Goal: Information Seeking & Learning: Compare options

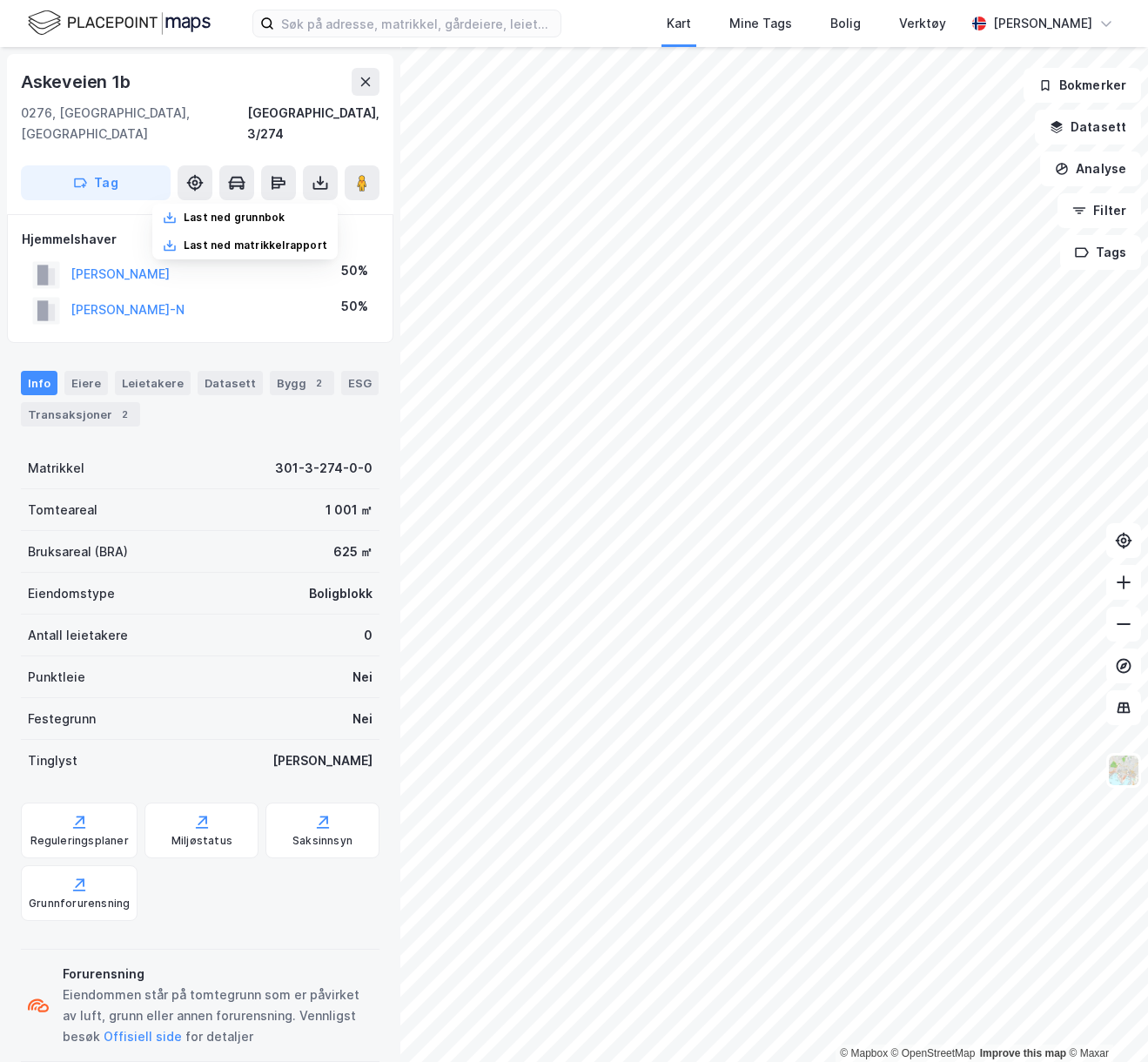
click at [381, 4] on div "Kart Mine Tags Bolig Verktøy [PERSON_NAME]" at bounding box center [574, 24] width 1148 height 47
click at [365, 26] on input at bounding box center [417, 23] width 286 height 26
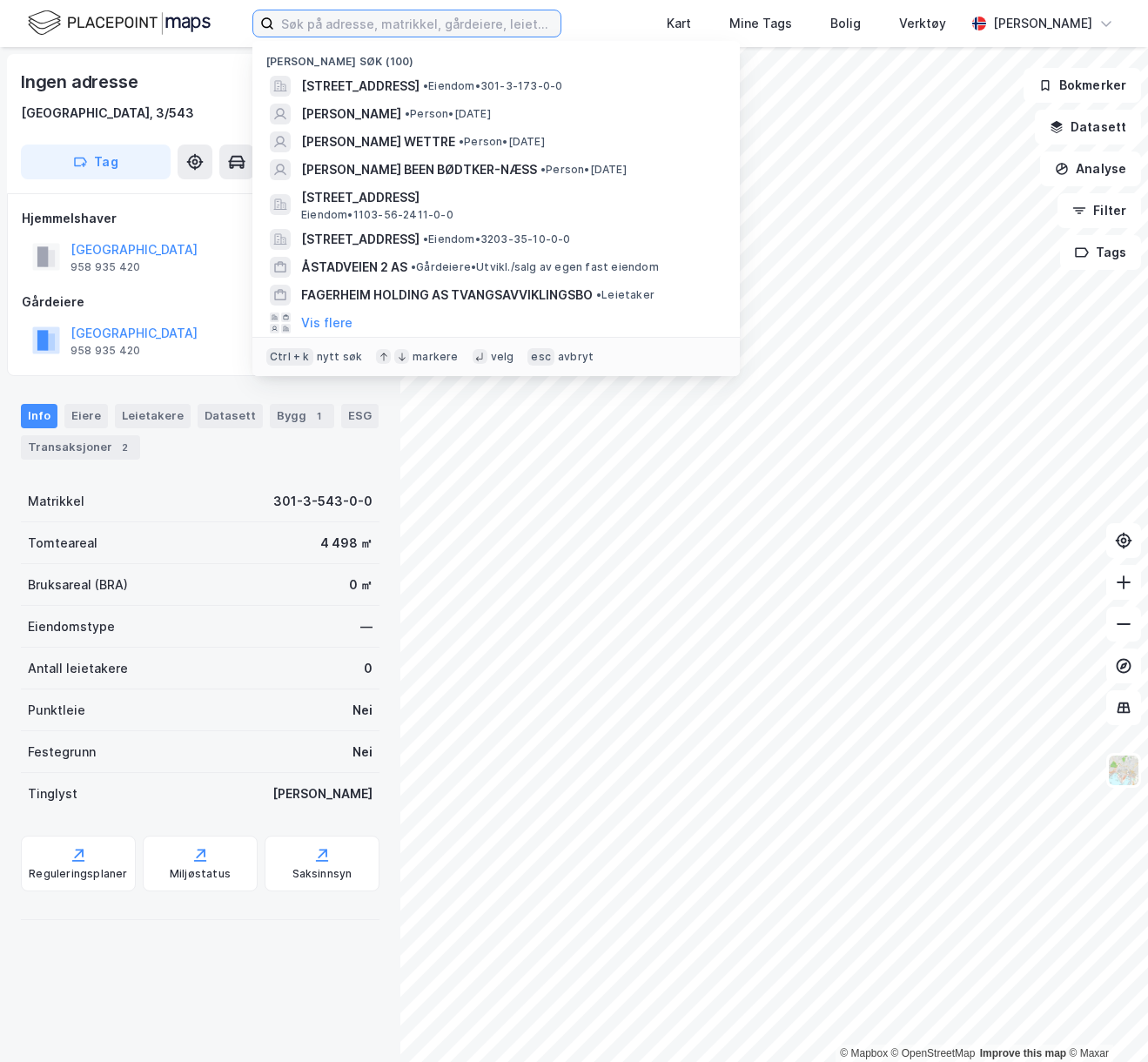
click at [336, 17] on input at bounding box center [417, 23] width 286 height 26
click at [407, 76] on span "[STREET_ADDRESS]" at bounding box center [360, 85] width 118 height 21
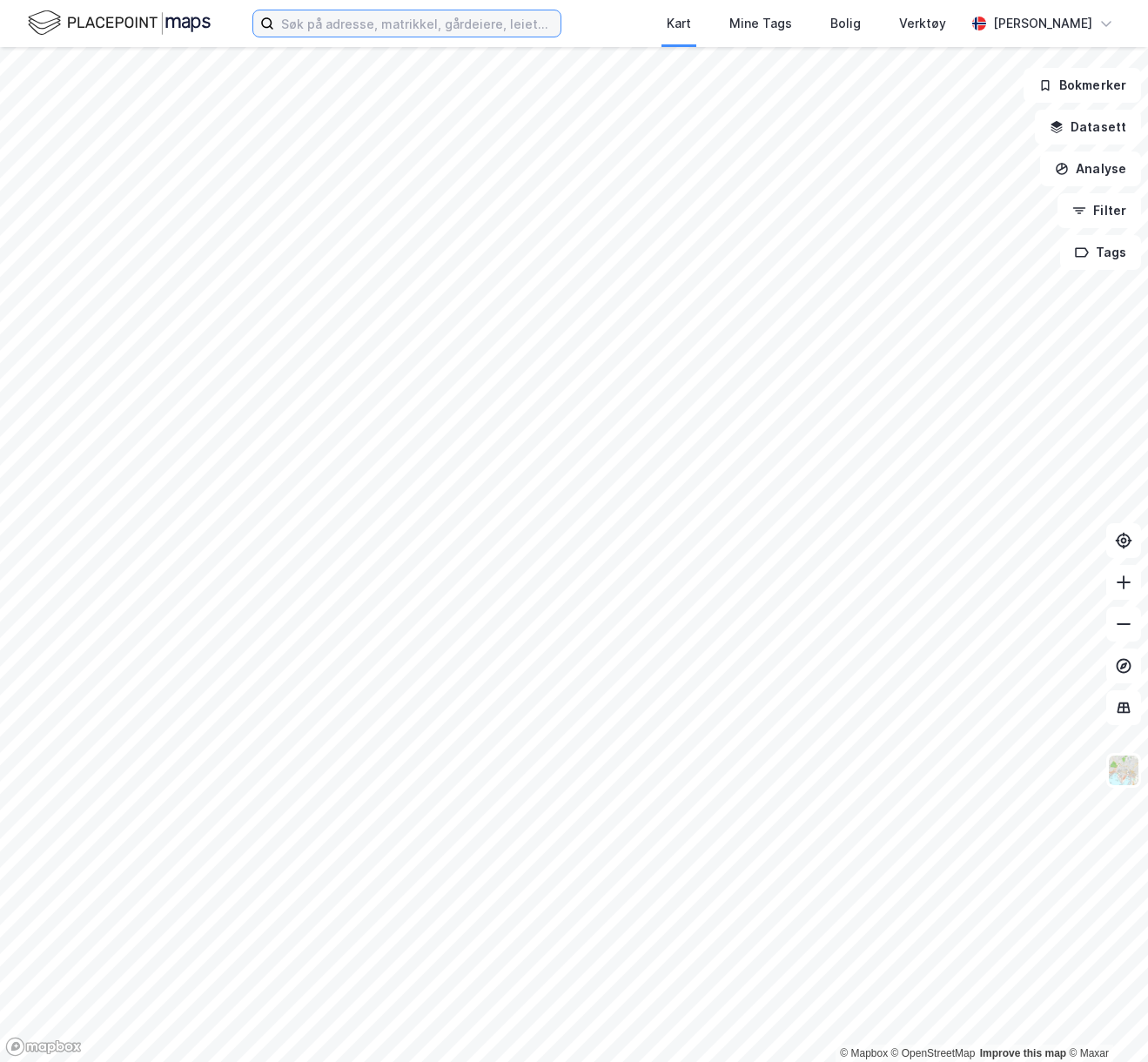
click at [449, 17] on input at bounding box center [417, 23] width 286 height 26
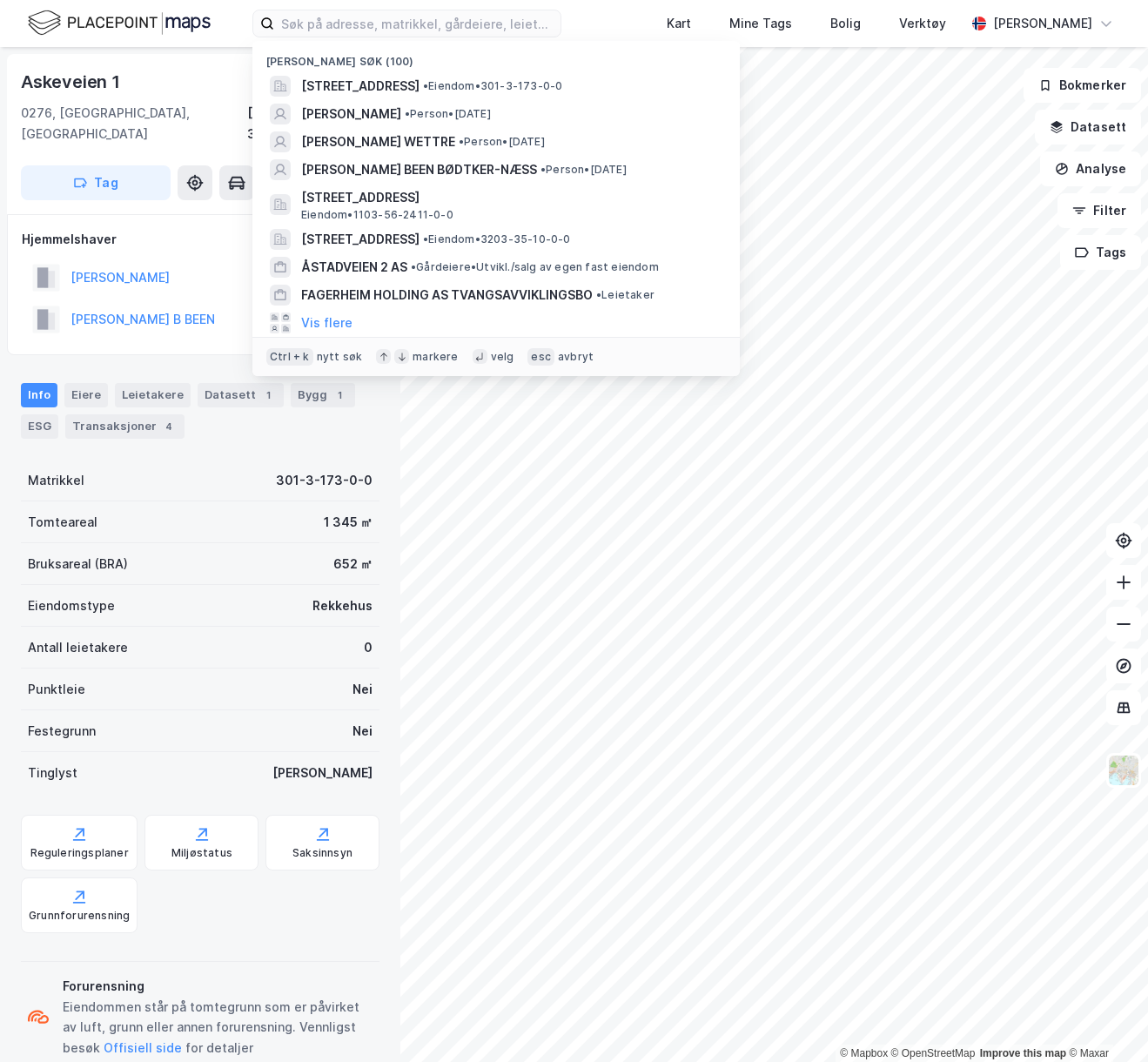
click at [420, 84] on span "[STREET_ADDRESS]" at bounding box center [360, 85] width 118 height 21
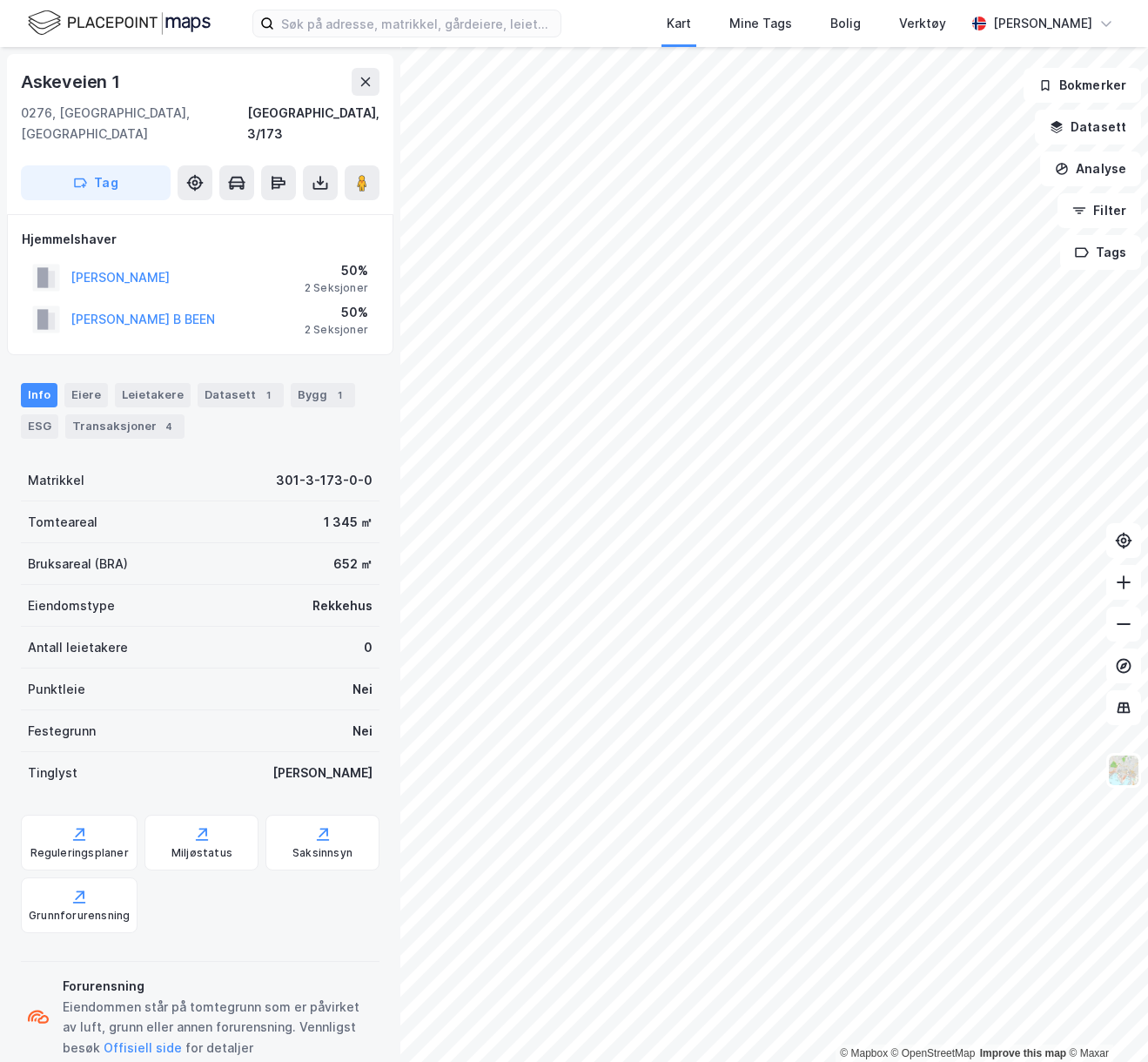
drag, startPoint x: 130, startPoint y: 410, endPoint x: 301, endPoint y: 792, distance: 418.5
click at [130, 414] on div "Transaksjoner 4" at bounding box center [124, 426] width 119 height 25
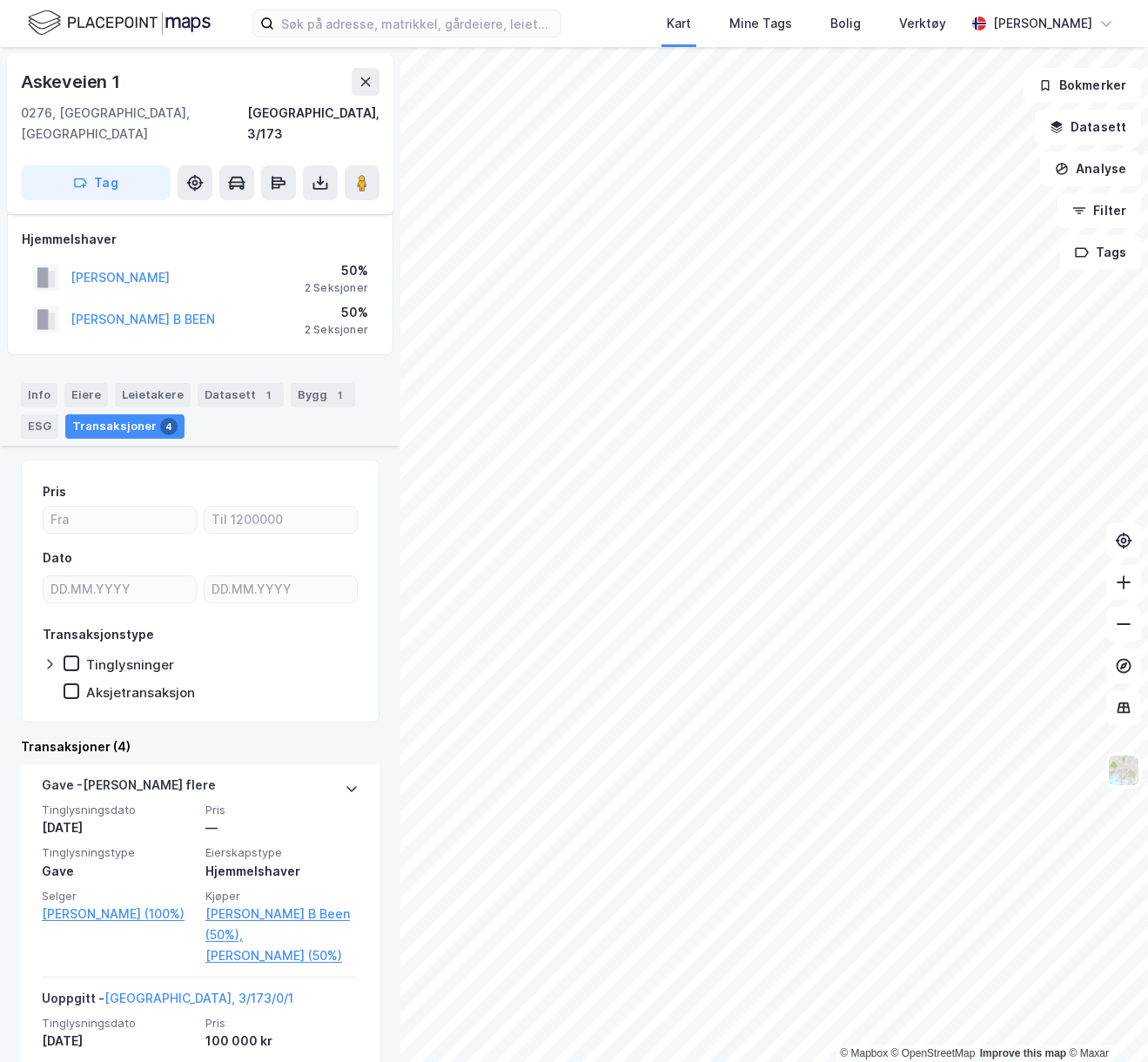
scroll to position [471, 0]
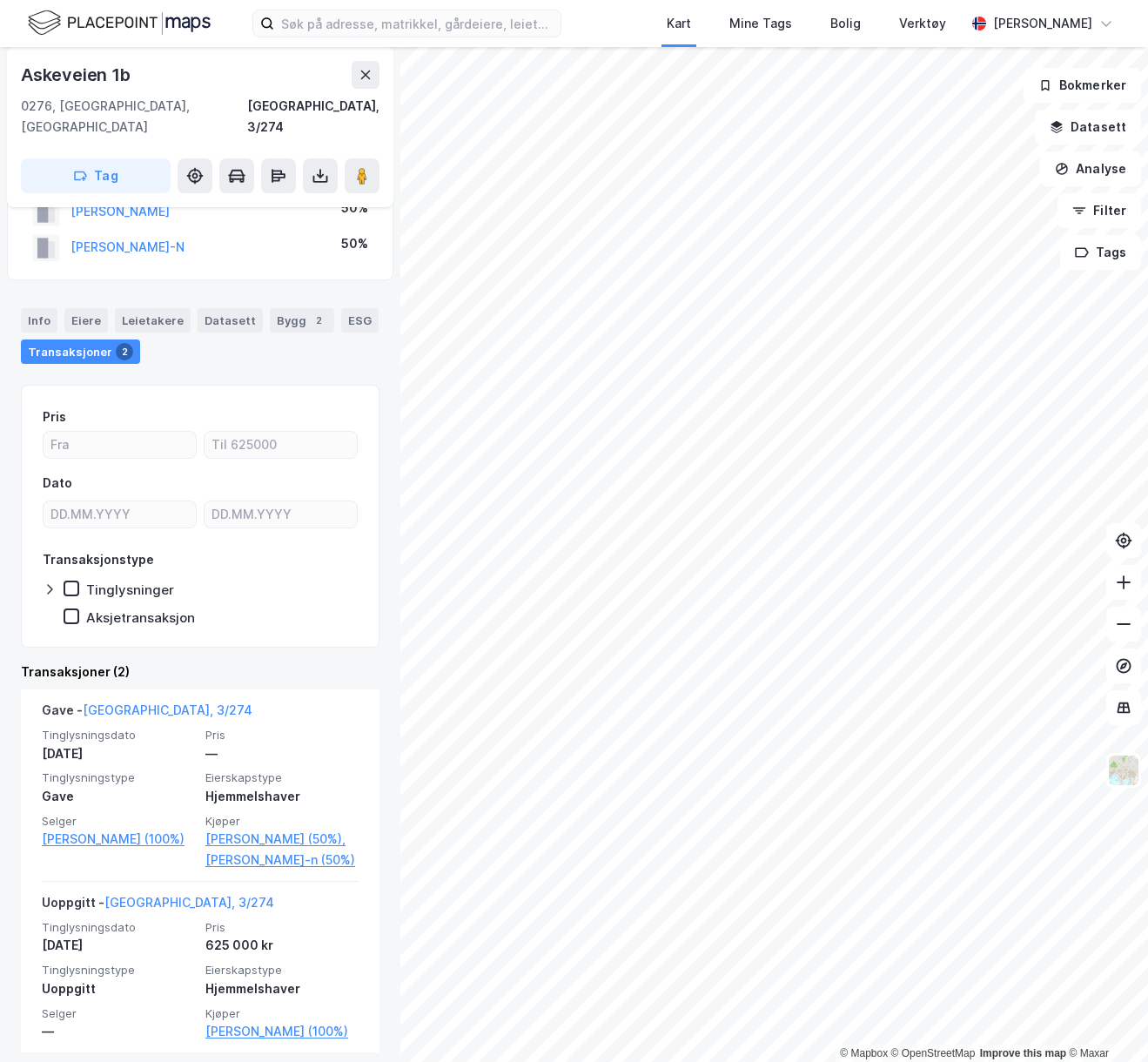
scroll to position [87, 0]
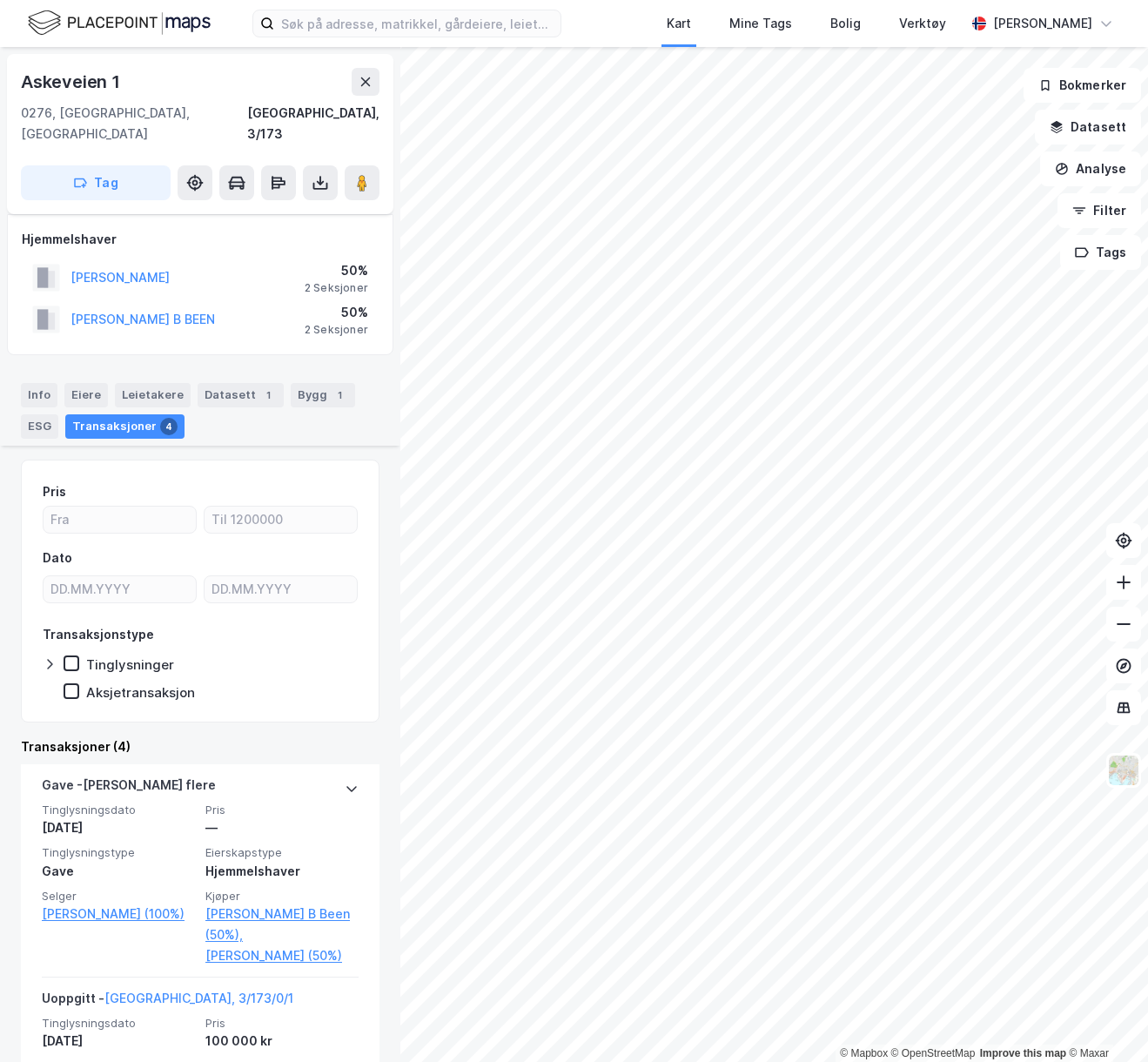
scroll to position [471, 0]
